Goal: Information Seeking & Learning: Learn about a topic

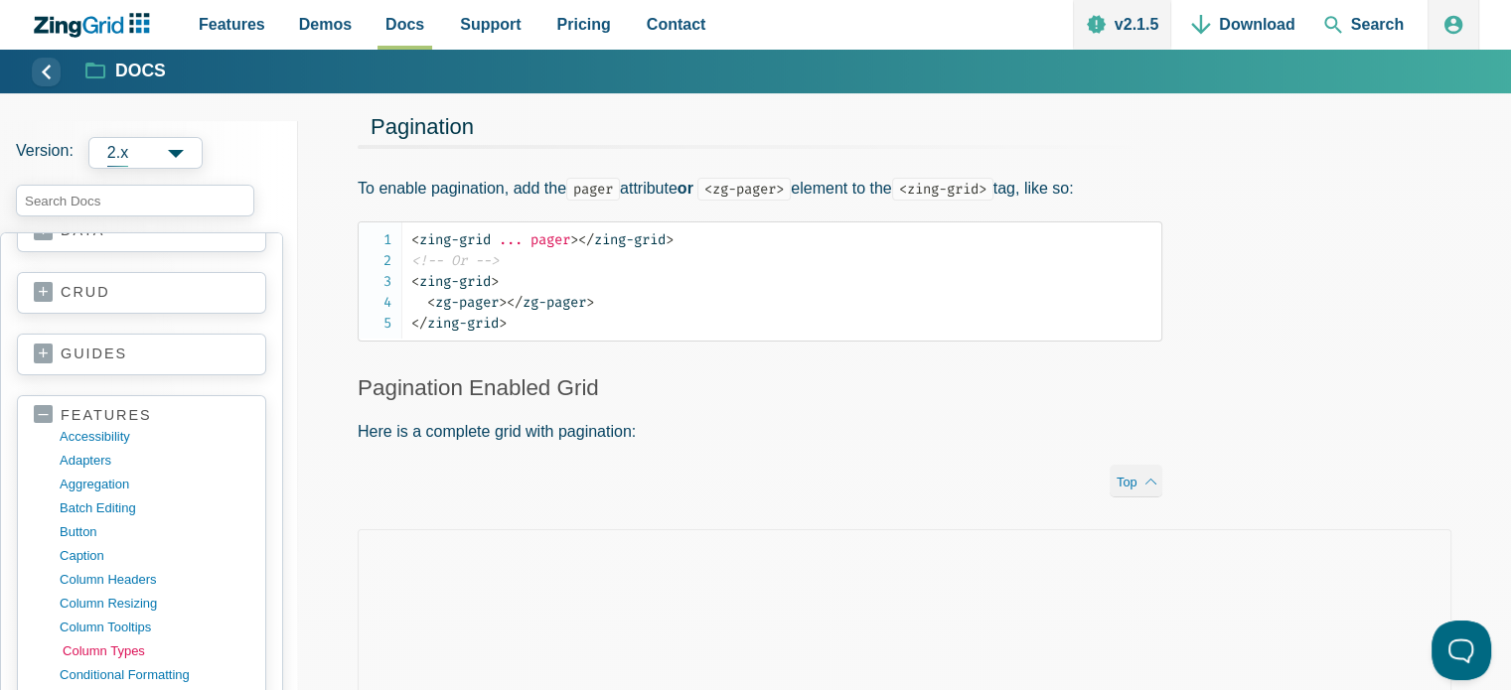
scroll to position [298, 0]
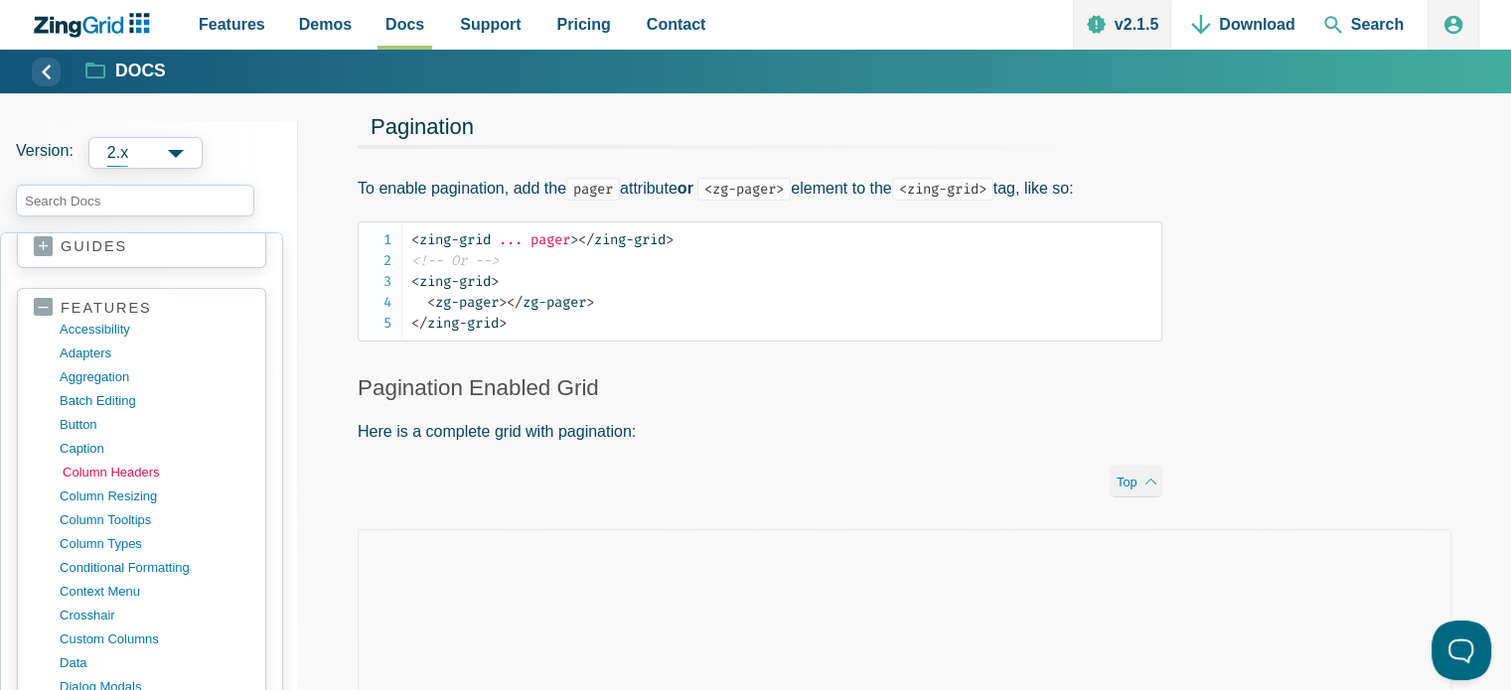
drag, startPoint x: 121, startPoint y: 468, endPoint x: 139, endPoint y: 460, distance: 19.6
click at [121, 468] on link "column headers" at bounding box center [158, 473] width 190 height 24
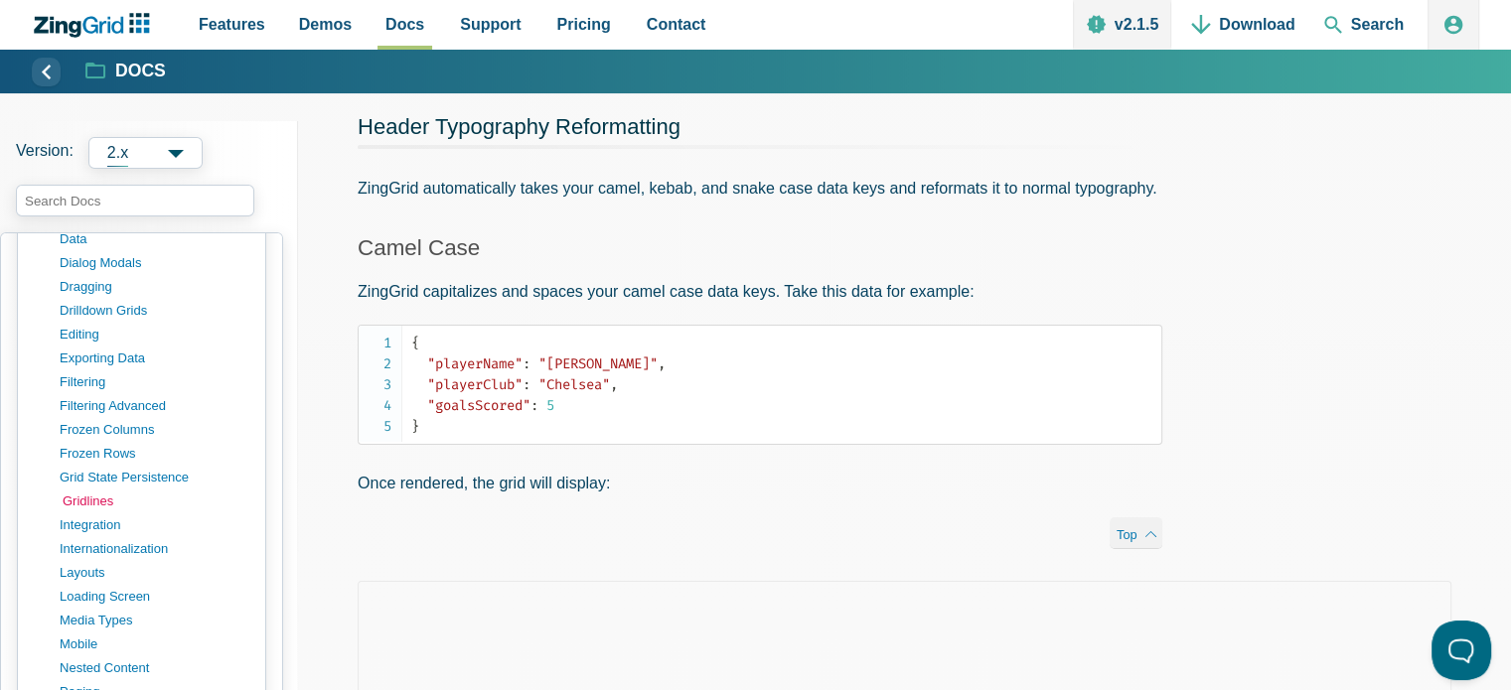
scroll to position [894, 0]
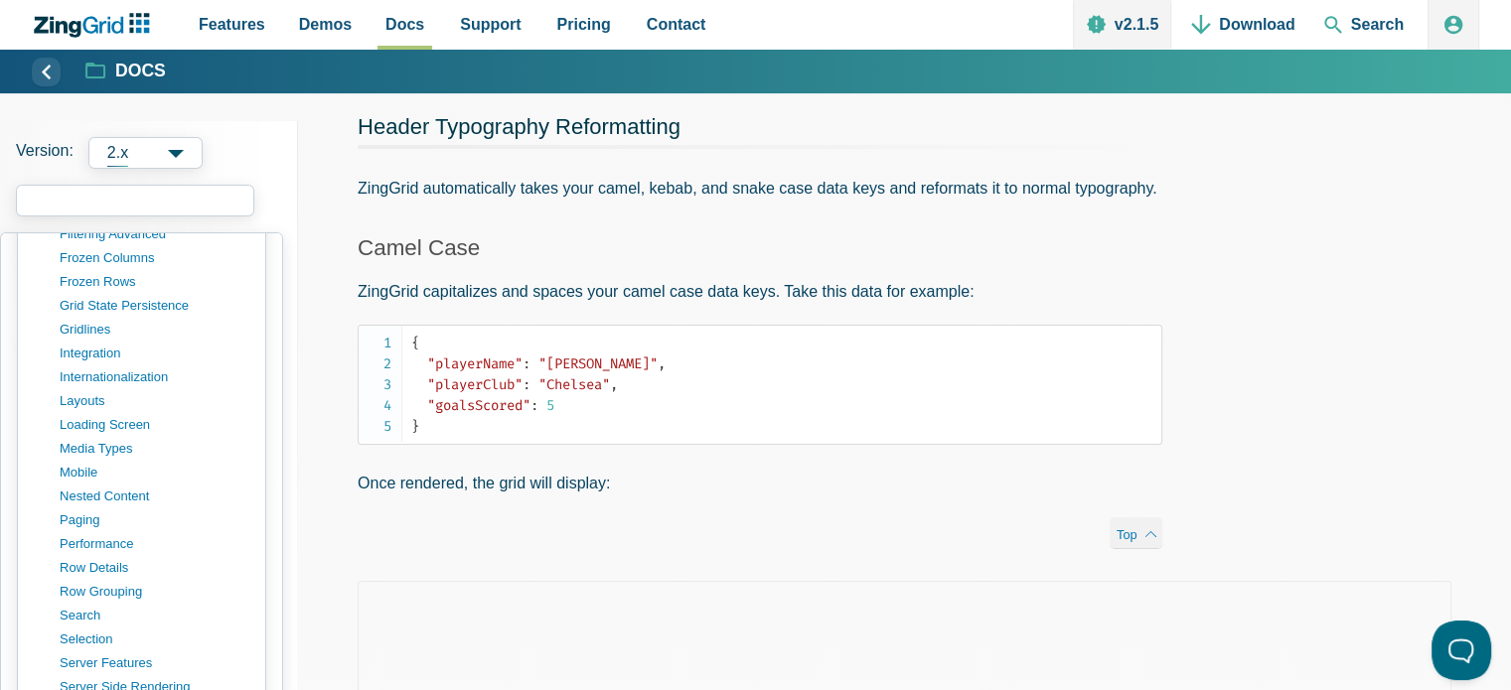
click at [101, 194] on input "search input" at bounding box center [135, 201] width 238 height 32
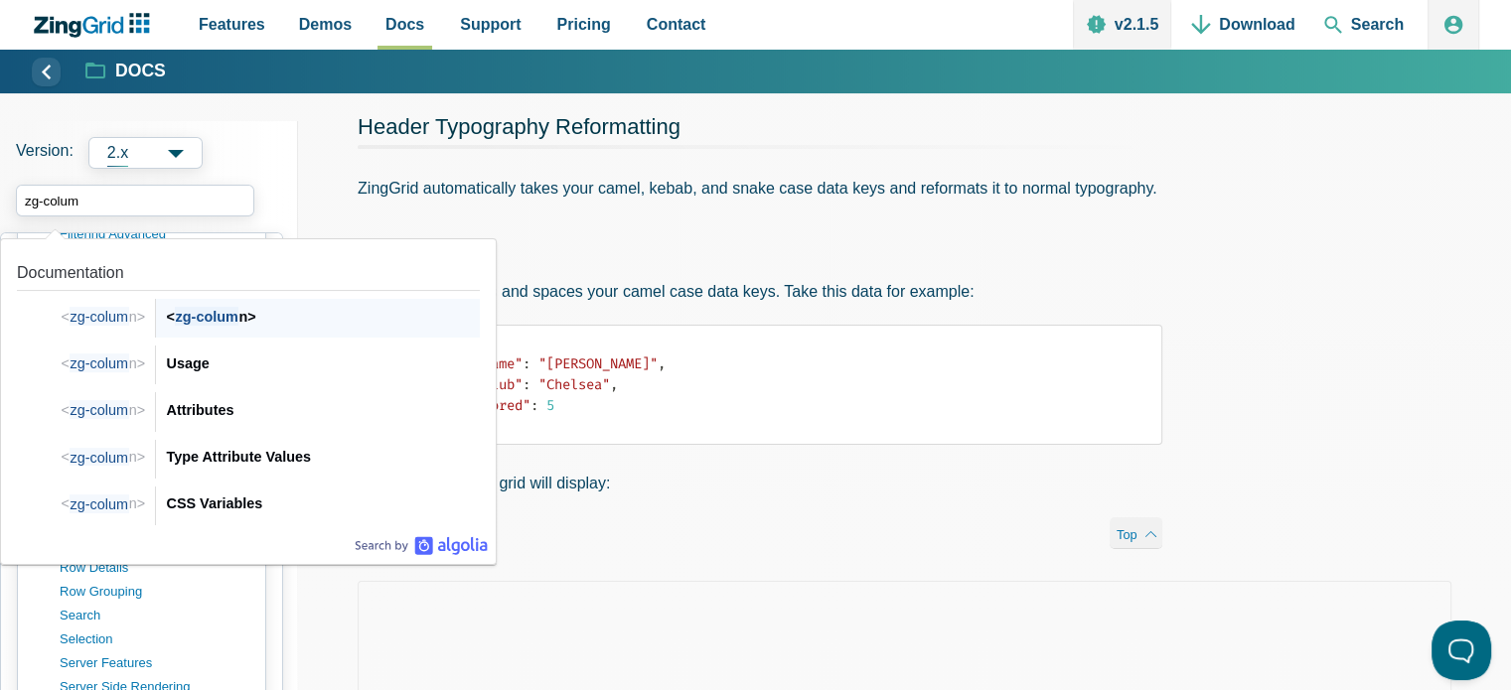
type input "zg-column"
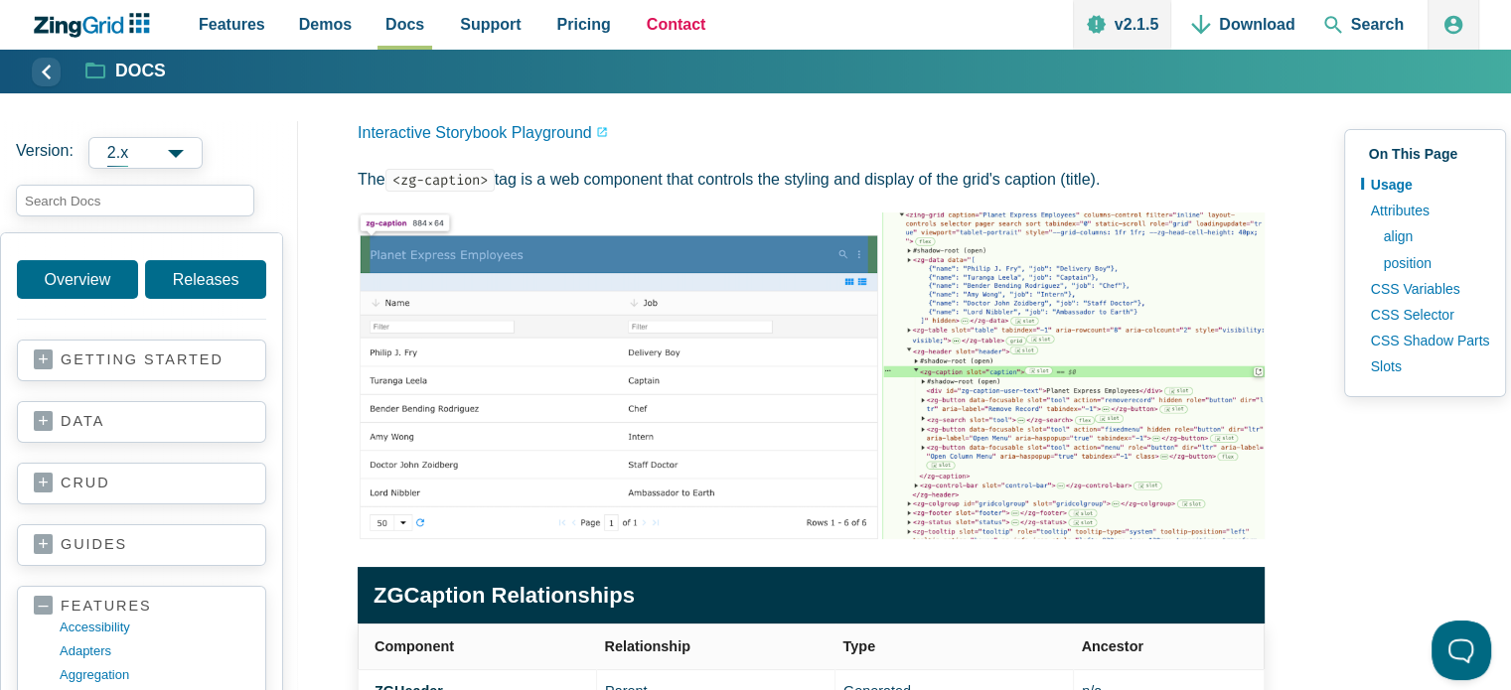
scroll to position [199, 0]
